Goal: Task Accomplishment & Management: Use online tool/utility

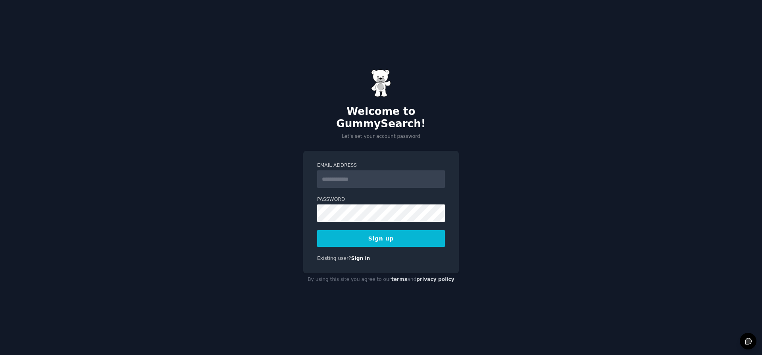
click at [347, 173] on input "Email Address" at bounding box center [381, 179] width 128 height 17
type input "**********"
click at [385, 233] on button "Sign up" at bounding box center [381, 238] width 128 height 17
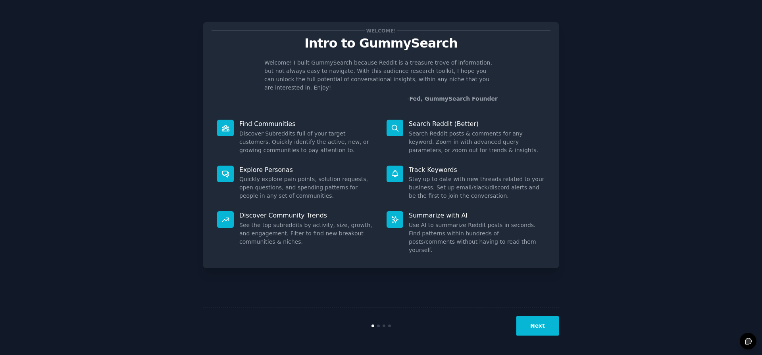
click at [543, 322] on button "Next" at bounding box center [537, 326] width 42 height 19
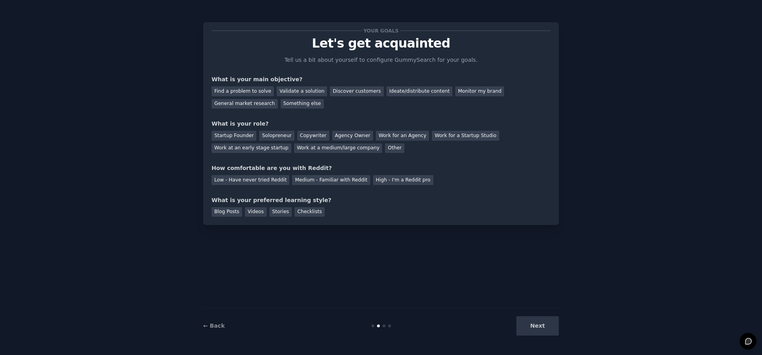
click at [538, 324] on div "Next" at bounding box center [499, 326] width 119 height 19
click at [259, 210] on div "Videos" at bounding box center [256, 212] width 22 height 10
click at [269, 212] on div "Stories" at bounding box center [280, 212] width 22 height 10
click at [255, 212] on div "Videos" at bounding box center [256, 212] width 22 height 10
click at [314, 180] on div "Medium - Familiar with Reddit" at bounding box center [331, 180] width 78 height 10
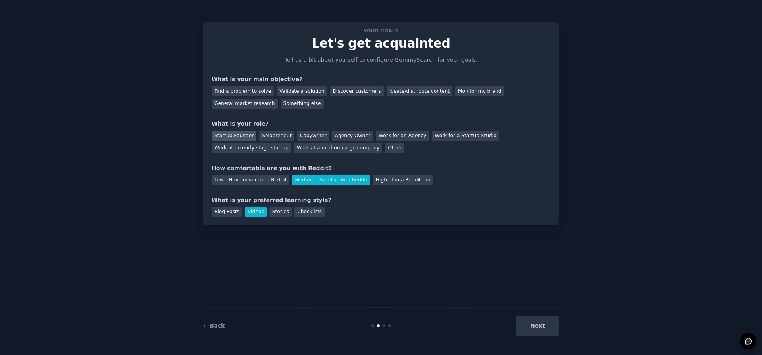
click at [244, 134] on div "Startup Founder" at bounding box center [233, 136] width 45 height 10
click at [280, 100] on div "Something else" at bounding box center [301, 104] width 43 height 10
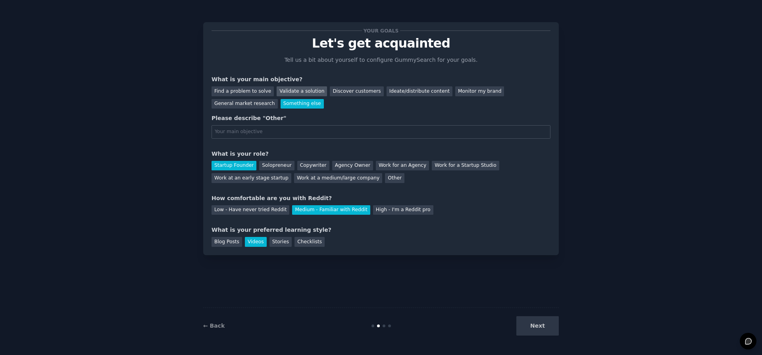
click at [288, 93] on div "Validate a solution" at bounding box center [301, 91] width 50 height 10
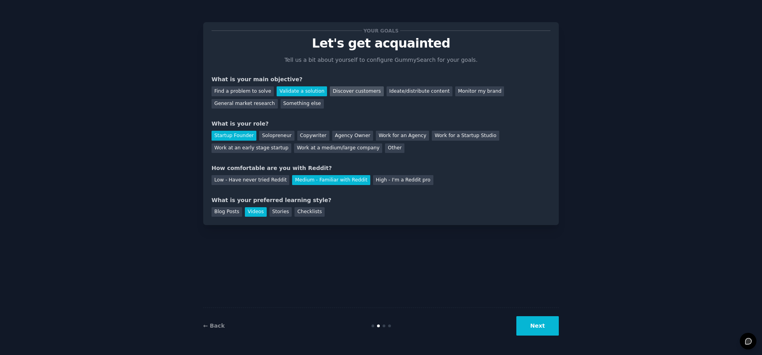
click at [338, 93] on div "Discover customers" at bounding box center [357, 91] width 54 height 10
click at [282, 139] on div "Solopreneur" at bounding box center [276, 136] width 35 height 10
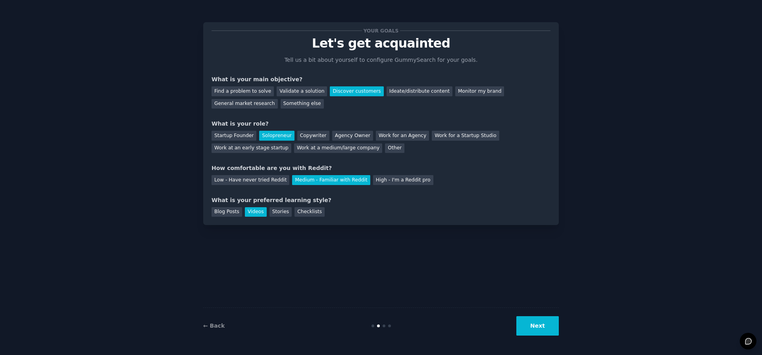
click at [528, 330] on button "Next" at bounding box center [537, 326] width 42 height 19
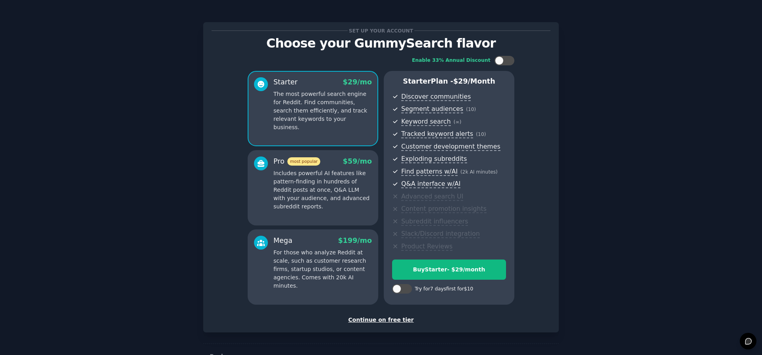
click at [388, 322] on div "Continue on free tier" at bounding box center [380, 320] width 339 height 8
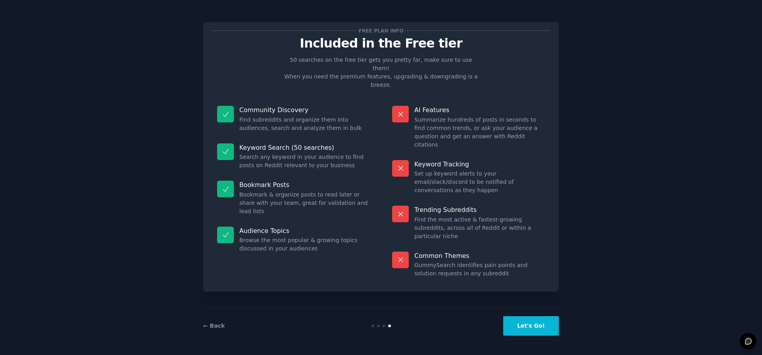
click at [267, 153] on dd "Search any keyword in your audience to find posts on Reddit relevant to your bu…" at bounding box center [304, 161] width 130 height 17
drag, startPoint x: 267, startPoint y: 144, endPoint x: 317, endPoint y: 150, distance: 50.7
click at [317, 153] on dd "Search any keyword in your audience to find posts on Reddit relevant to your bu…" at bounding box center [304, 161] width 130 height 17
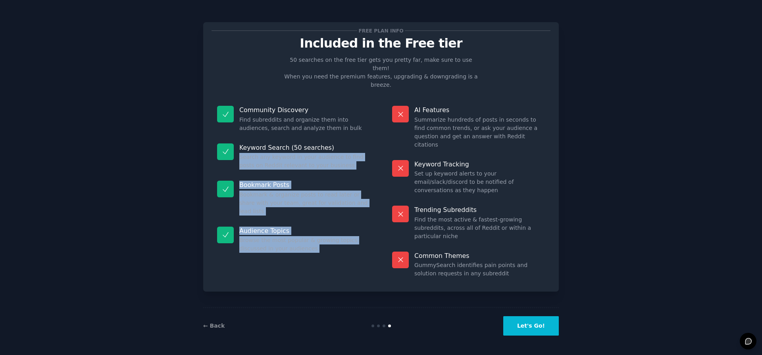
drag, startPoint x: 317, startPoint y: 150, endPoint x: 317, endPoint y: 242, distance: 92.4
click at [317, 242] on div "Free plan info Included in the Free tier 50 searches on the free tier gets you …" at bounding box center [380, 157] width 355 height 270
click at [518, 320] on button "Let's Go!" at bounding box center [531, 326] width 56 height 19
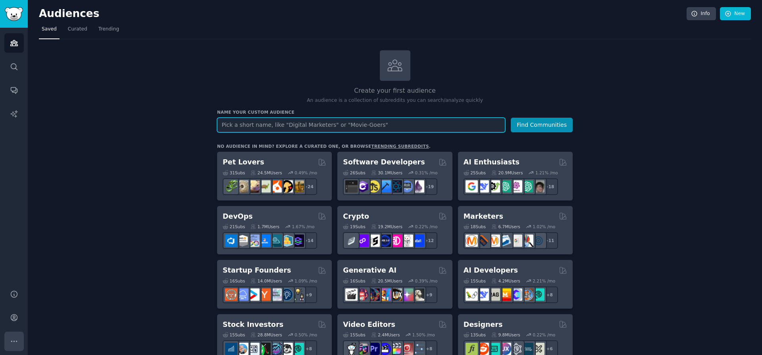
click at [10, 336] on button "More" at bounding box center [13, 341] width 19 height 19
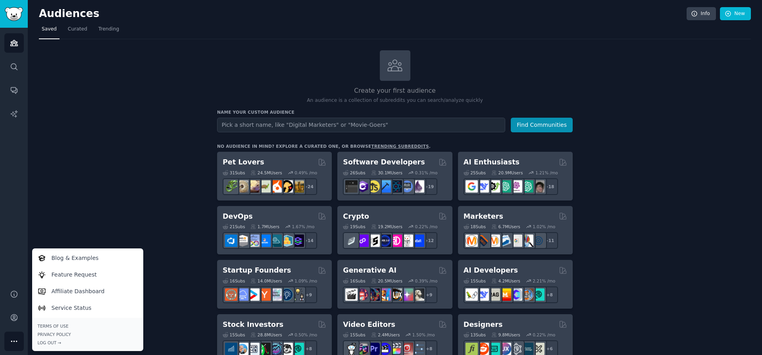
click at [10, 336] on button "More" at bounding box center [13, 341] width 19 height 19
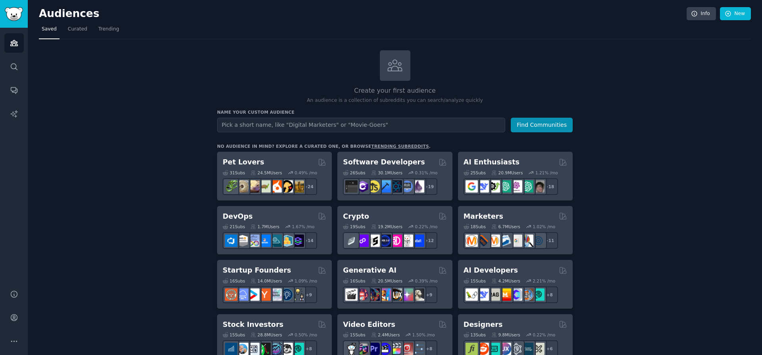
click at [12, 210] on div "Audiences Search Conversations AI Reports" at bounding box center [14, 154] width 28 height 253
click at [71, 29] on span "Curated" at bounding box center [77, 29] width 19 height 7
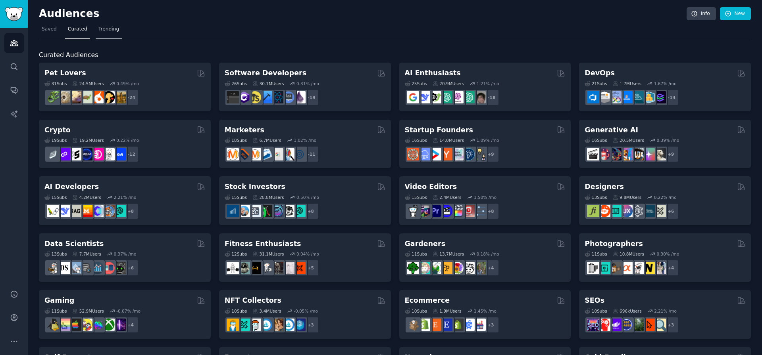
click at [108, 33] on link "Trending" at bounding box center [109, 31] width 26 height 16
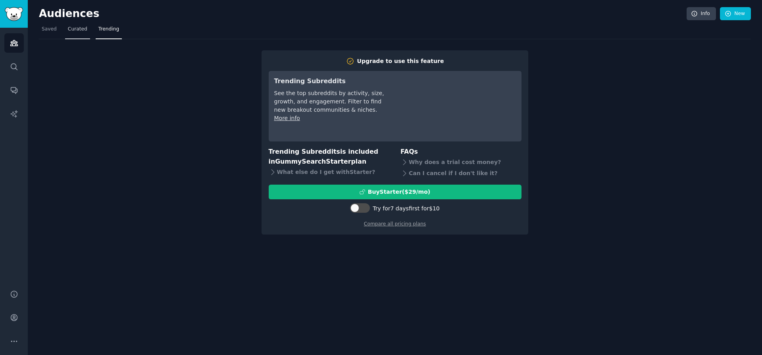
click at [84, 35] on link "Curated" at bounding box center [77, 31] width 25 height 16
